Goal: Information Seeking & Learning: Understand process/instructions

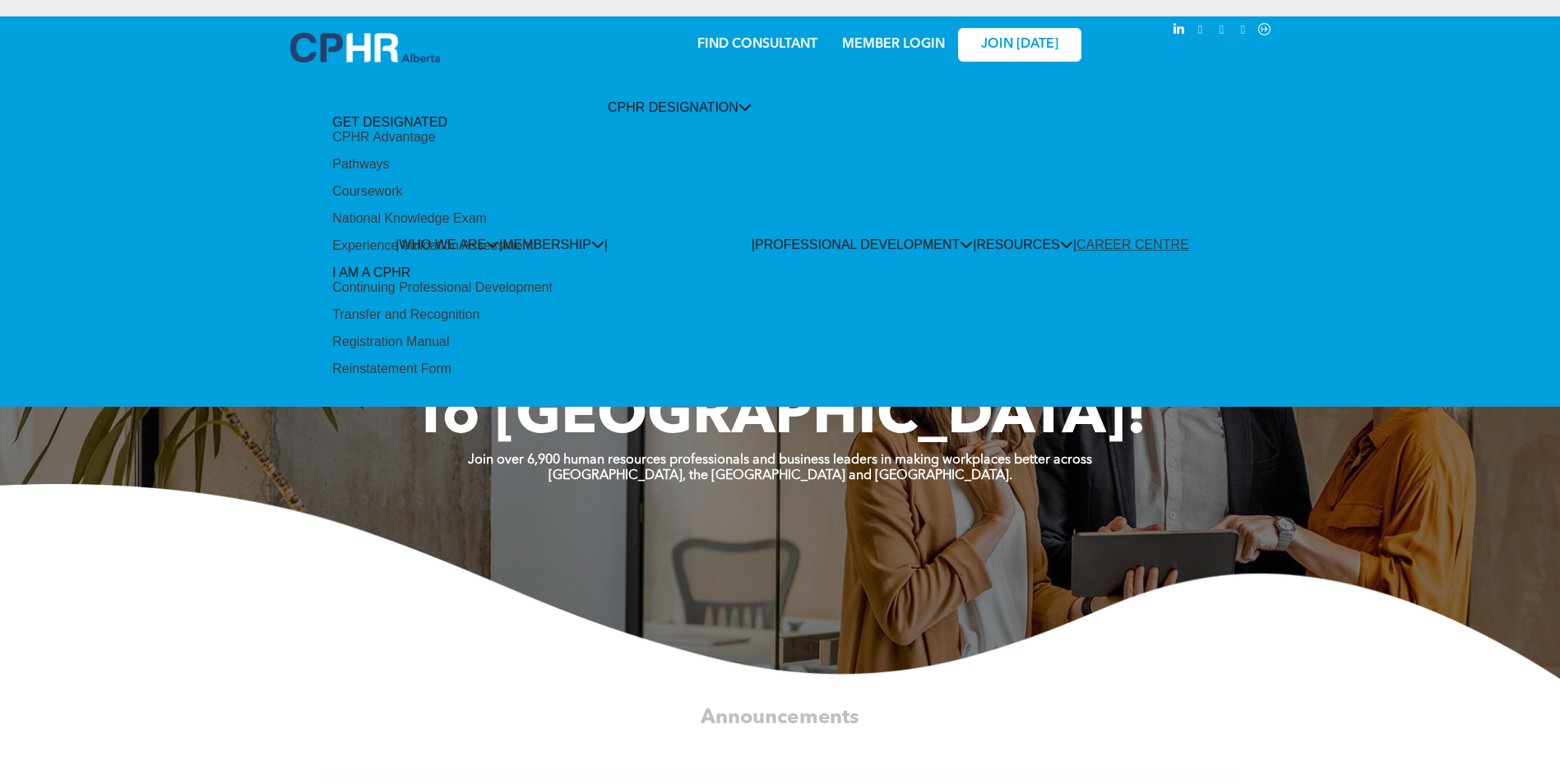
click at [533, 253] on div "Experience Validation Assessment" at bounding box center [432, 245] width 201 height 14
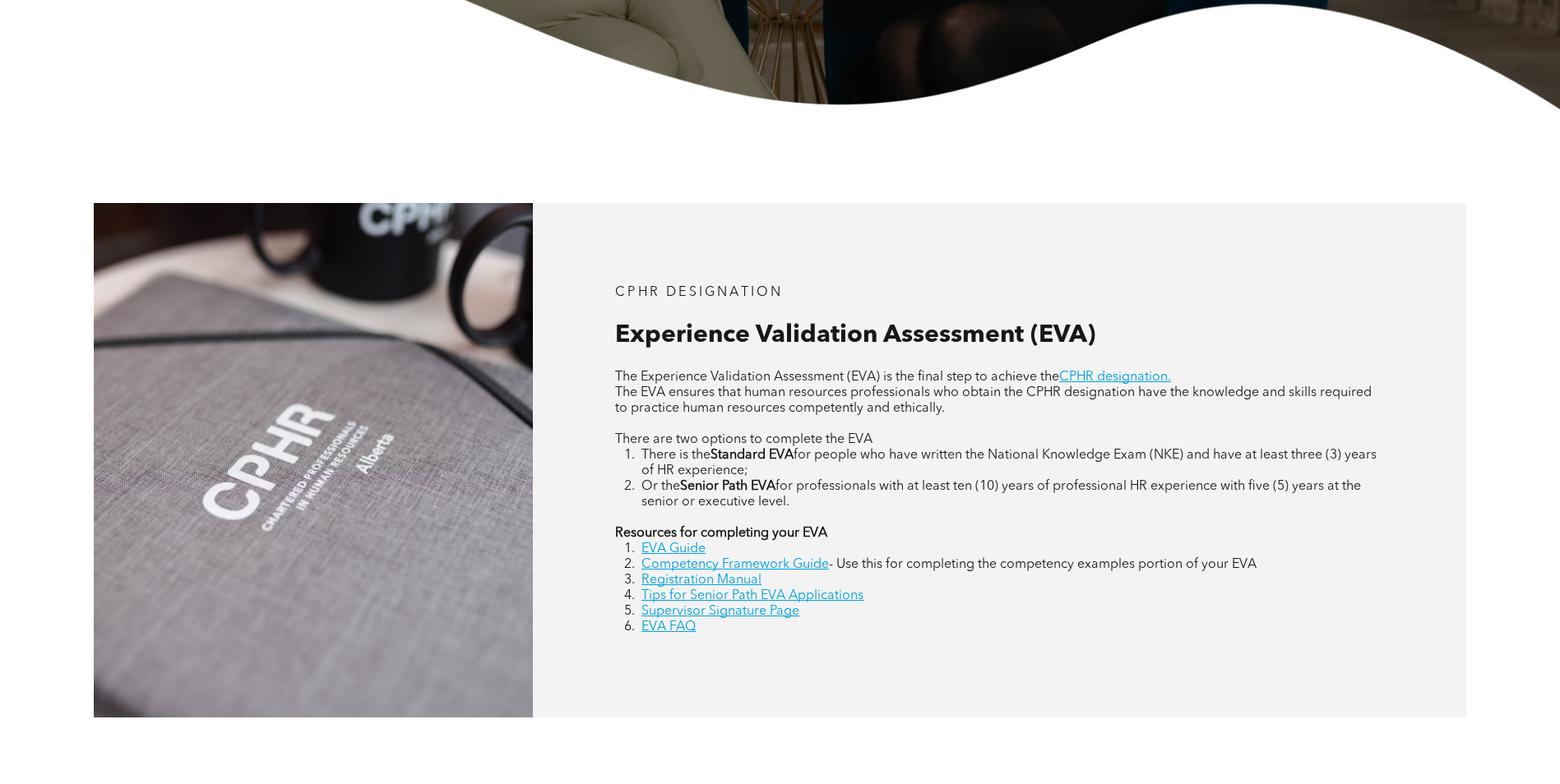
scroll to position [576, 0]
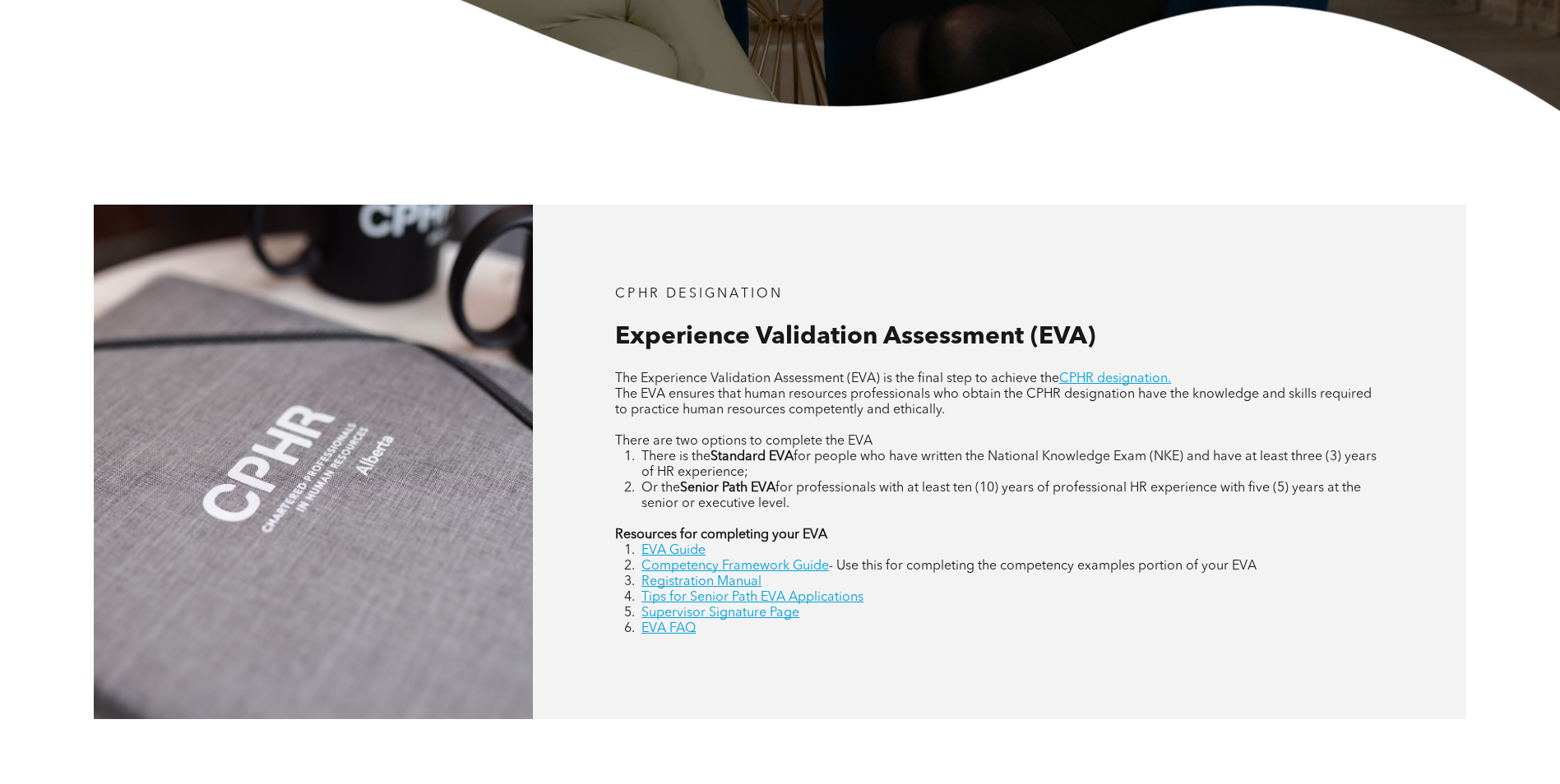
drag, startPoint x: 1129, startPoint y: 492, endPoint x: 1312, endPoint y: 505, distance: 183.5
click at [1312, 505] on li "Or the Senior Path EVA for professionals with at least ten (10) years of profes…" at bounding box center [1013, 496] width 743 height 32
click at [662, 544] on link "EVA Guide" at bounding box center [673, 551] width 64 height 13
click at [805, 568] on link "Competency Framework Guide" at bounding box center [734, 566] width 187 height 13
